Goal: Transaction & Acquisition: Subscribe to service/newsletter

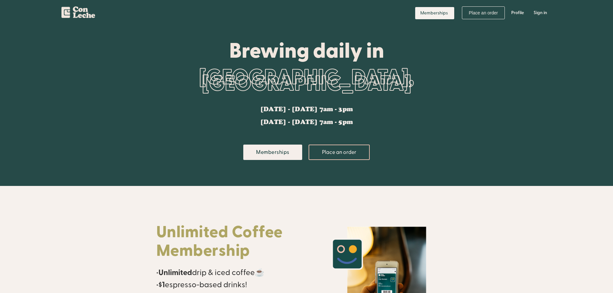
click at [423, 115] on div "Brewing daily in Reynoldstown, Atlanta Monday - Friday 7am - 3pm Saturday - Sun…" at bounding box center [306, 106] width 301 height 160
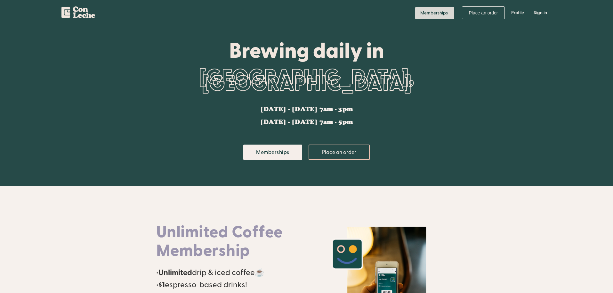
click at [439, 16] on link "Memberships" at bounding box center [434, 13] width 39 height 12
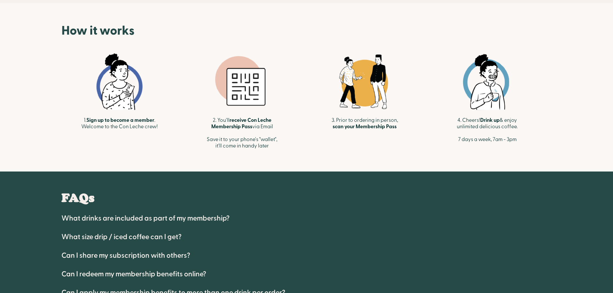
scroll to position [284, 0]
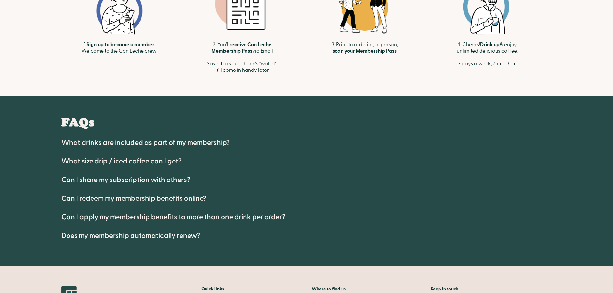
click at [223, 146] on h4 "What drinks are included as part of my membership?" at bounding box center [145, 143] width 168 height 8
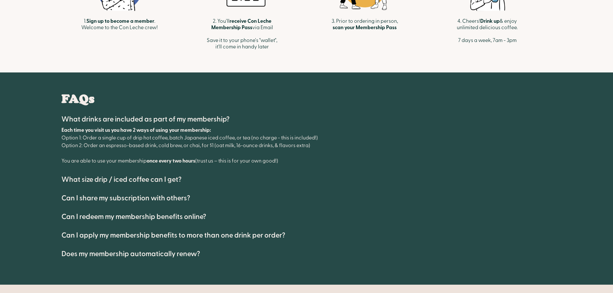
scroll to position [314, 0]
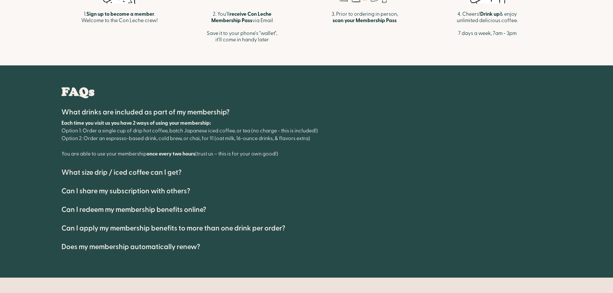
click at [167, 191] on h4 "Can I share my subscription with others?" at bounding box center [125, 191] width 129 height 8
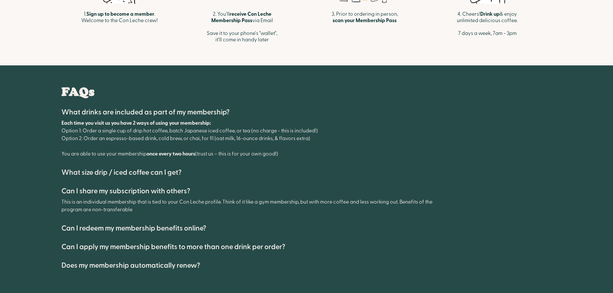
click at [167, 191] on h4 "Can I share my subscription with others?" at bounding box center [125, 191] width 129 height 8
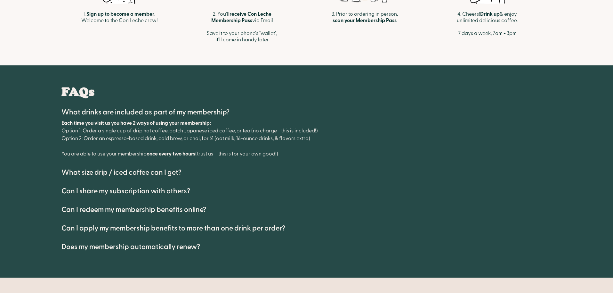
click at [167, 191] on h4 "Can I share my subscription with others?" at bounding box center [125, 191] width 129 height 8
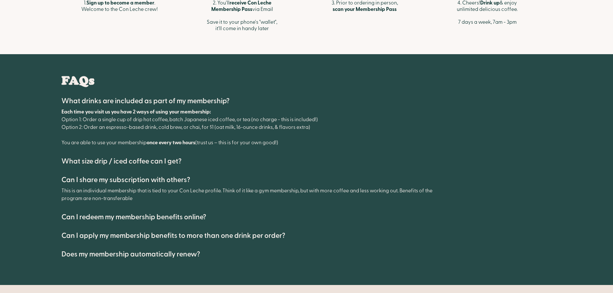
scroll to position [326, 0]
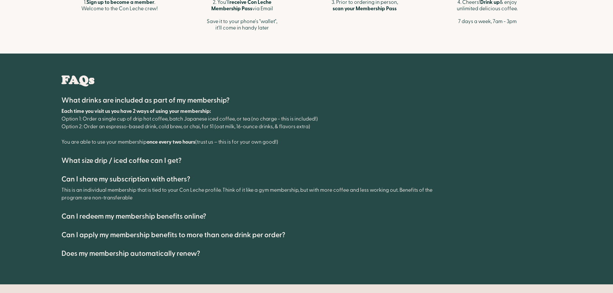
click at [188, 213] on h4 "Can I redeem my membership benefits online?" at bounding box center [133, 216] width 145 height 8
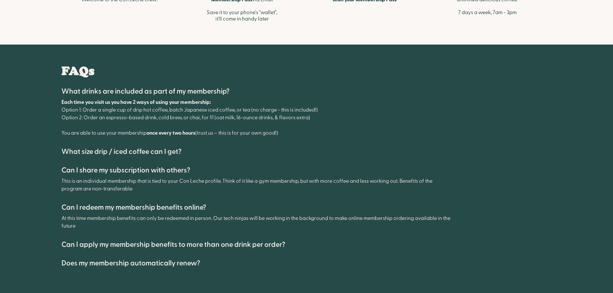
scroll to position [336, 0]
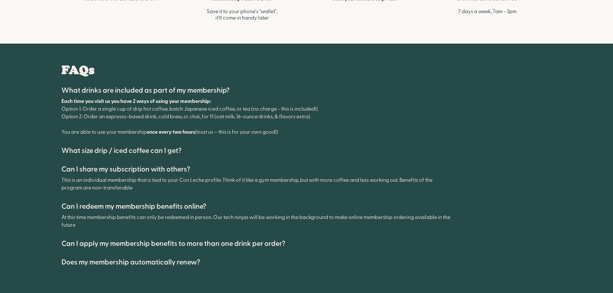
click at [243, 247] on h4 "Can I apply my membership benefits to more than one drink per order?" at bounding box center [173, 244] width 224 height 8
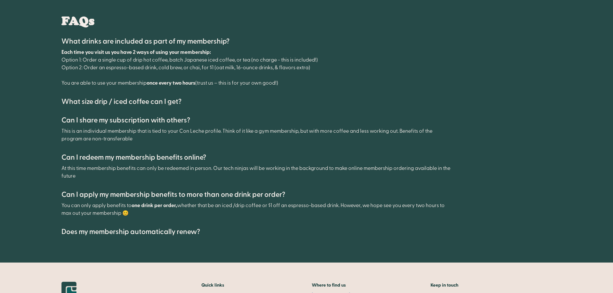
scroll to position [383, 0]
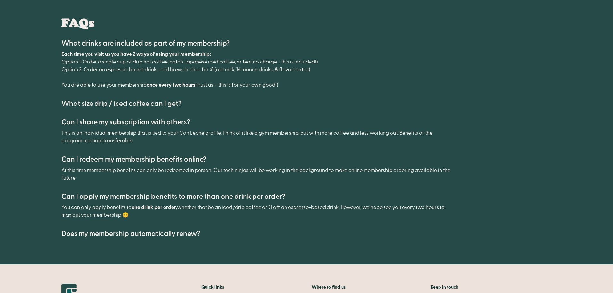
click at [172, 231] on h4 "Does my membership automatically renew?" at bounding box center [130, 234] width 139 height 8
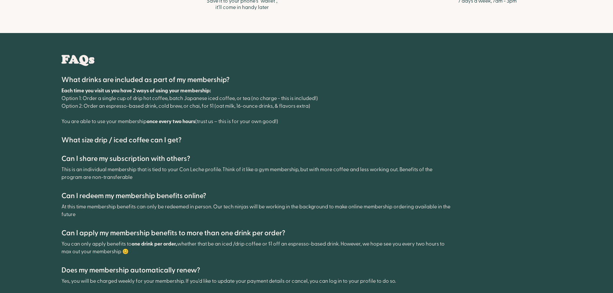
scroll to position [340, 0]
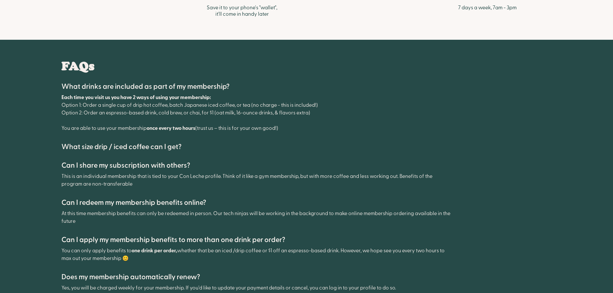
click at [156, 143] on h4 "What size drip / iced coffee can I get?" at bounding box center [121, 147] width 120 height 8
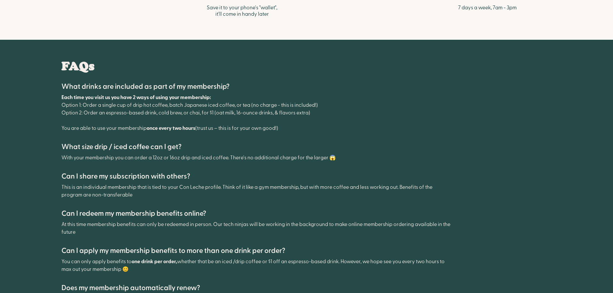
click at [352, 137] on div "What drinks are included as part of my membership? Each time you visit us you h…" at bounding box center [306, 109] width 491 height 60
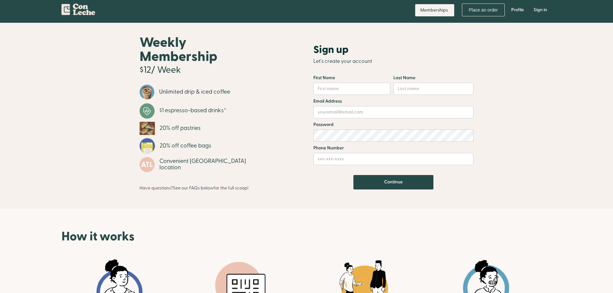
scroll to position [0, 0]
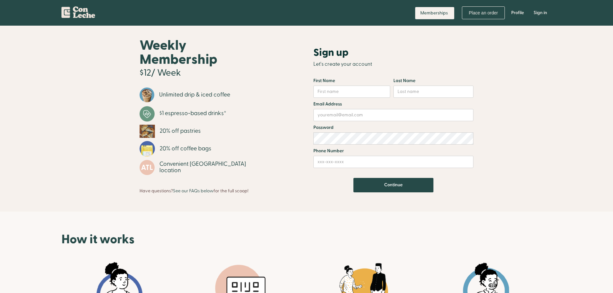
click at [463, 65] on h1 "Let's create your account" at bounding box center [394, 64] width 160 height 14
click at [494, 42] on div "Weekly Membership $12/ Week Unlimited drip & iced coffee $1 espresso-based drin…" at bounding box center [306, 118] width 491 height 160
